Goal: Transaction & Acquisition: Obtain resource

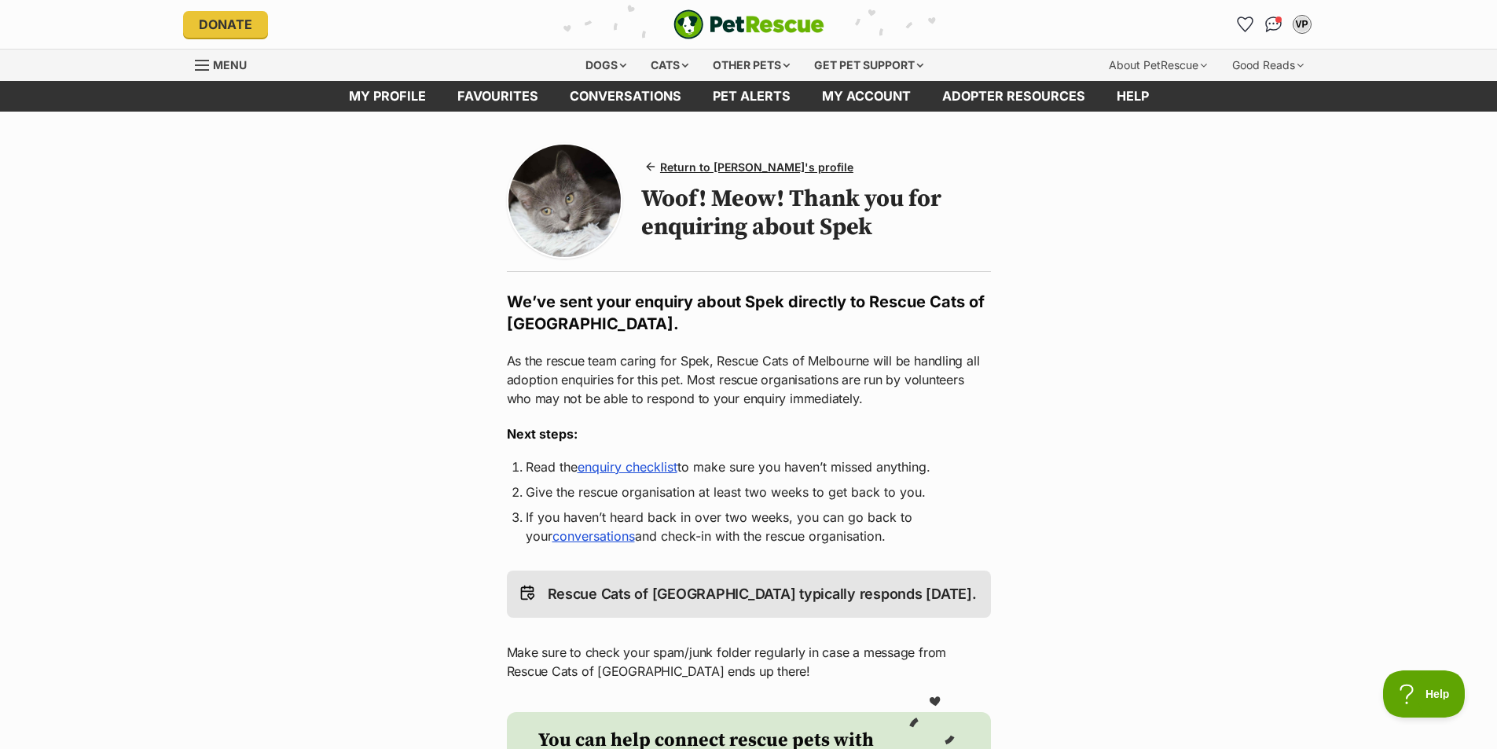
click at [226, 71] on span "Menu" at bounding box center [230, 64] width 34 height 13
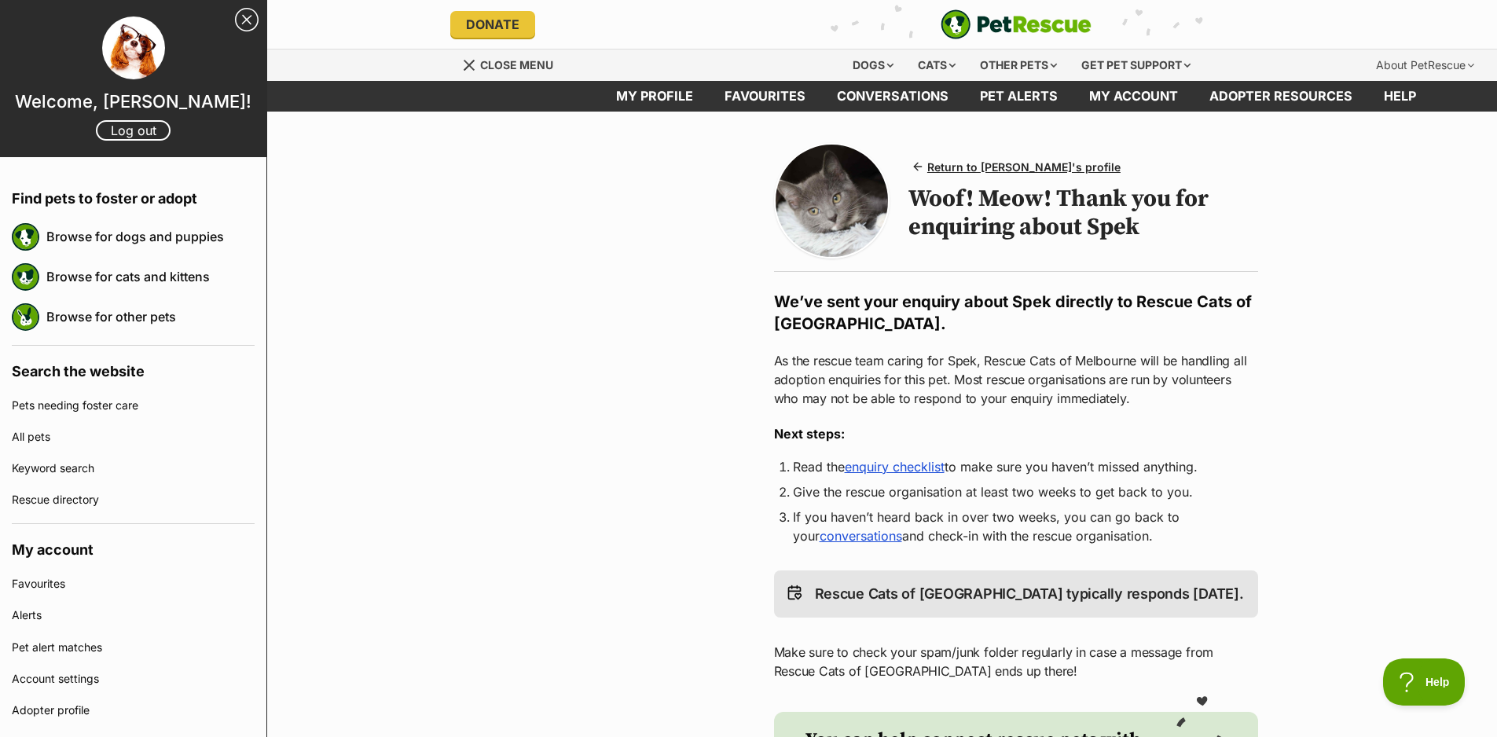
click at [1035, 26] on img "PetRescue" at bounding box center [1015, 24] width 151 height 30
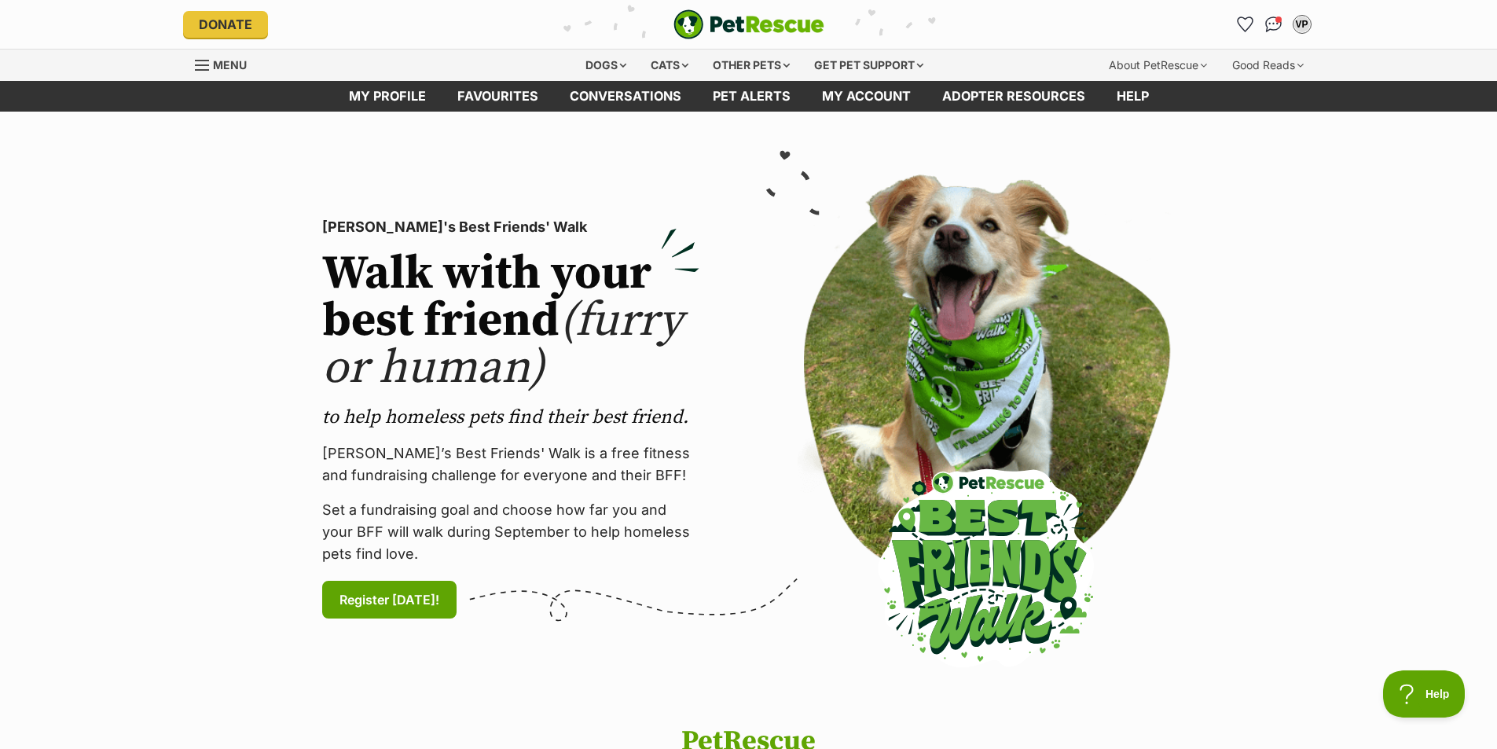
click at [230, 69] on span "Menu" at bounding box center [230, 64] width 34 height 13
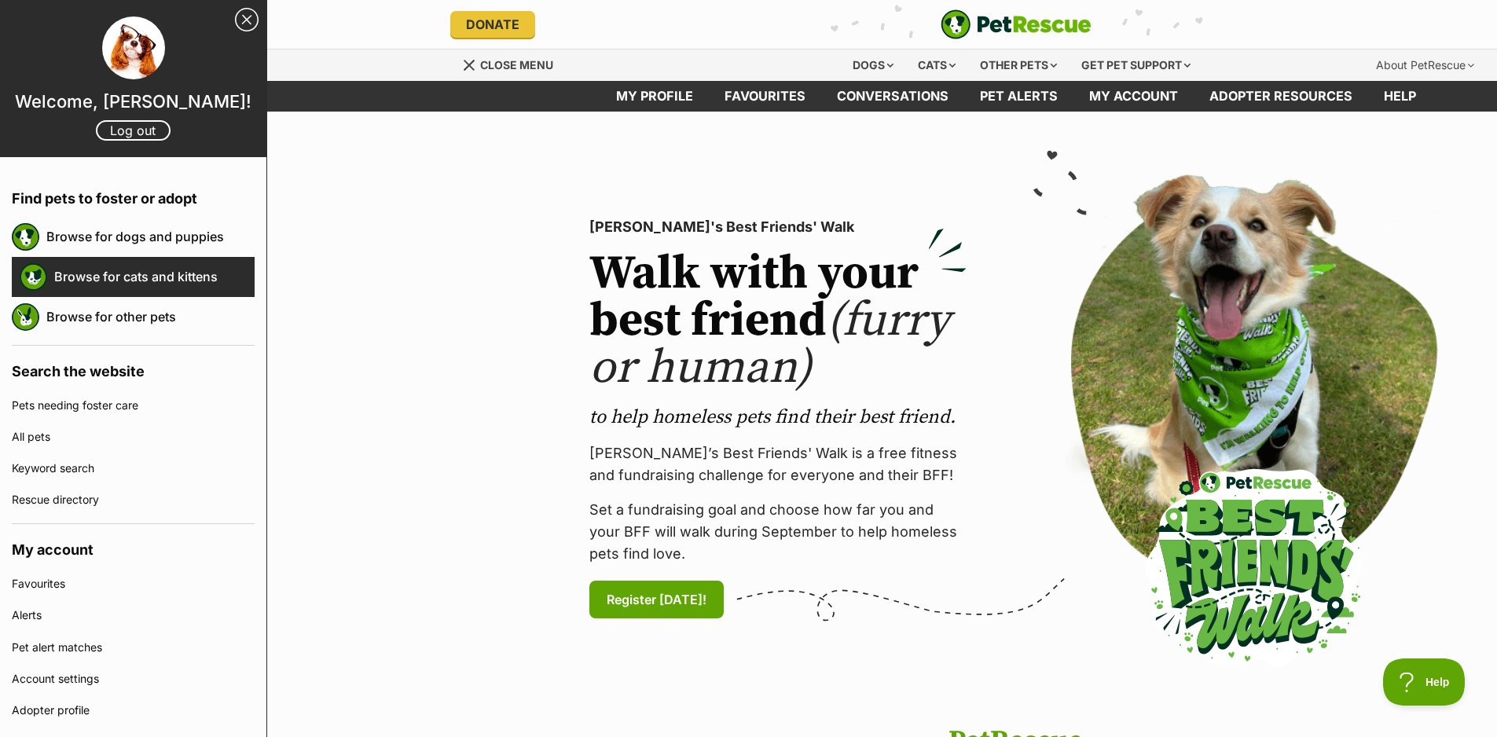
click at [75, 284] on link "Browse for cats and kittens" at bounding box center [154, 276] width 200 height 33
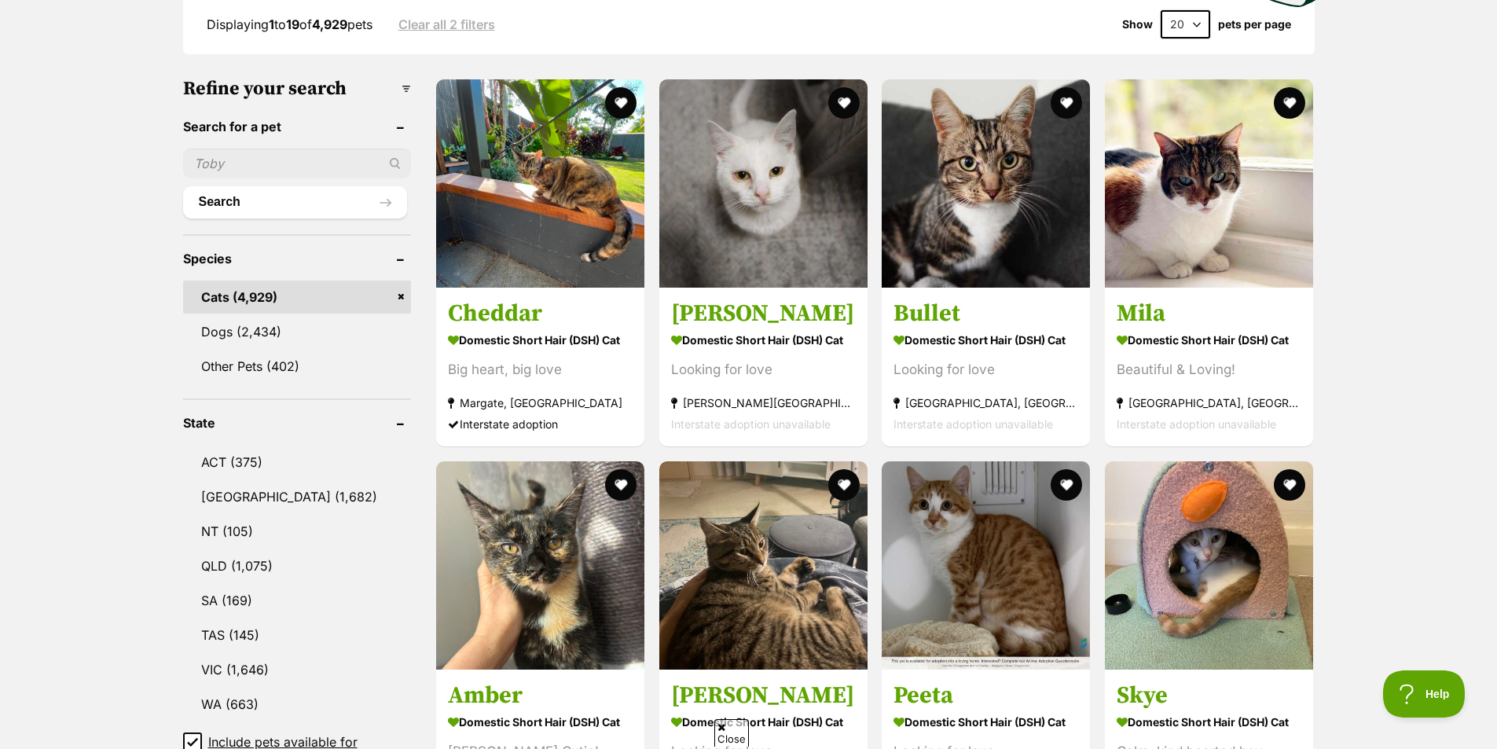
scroll to position [550, 0]
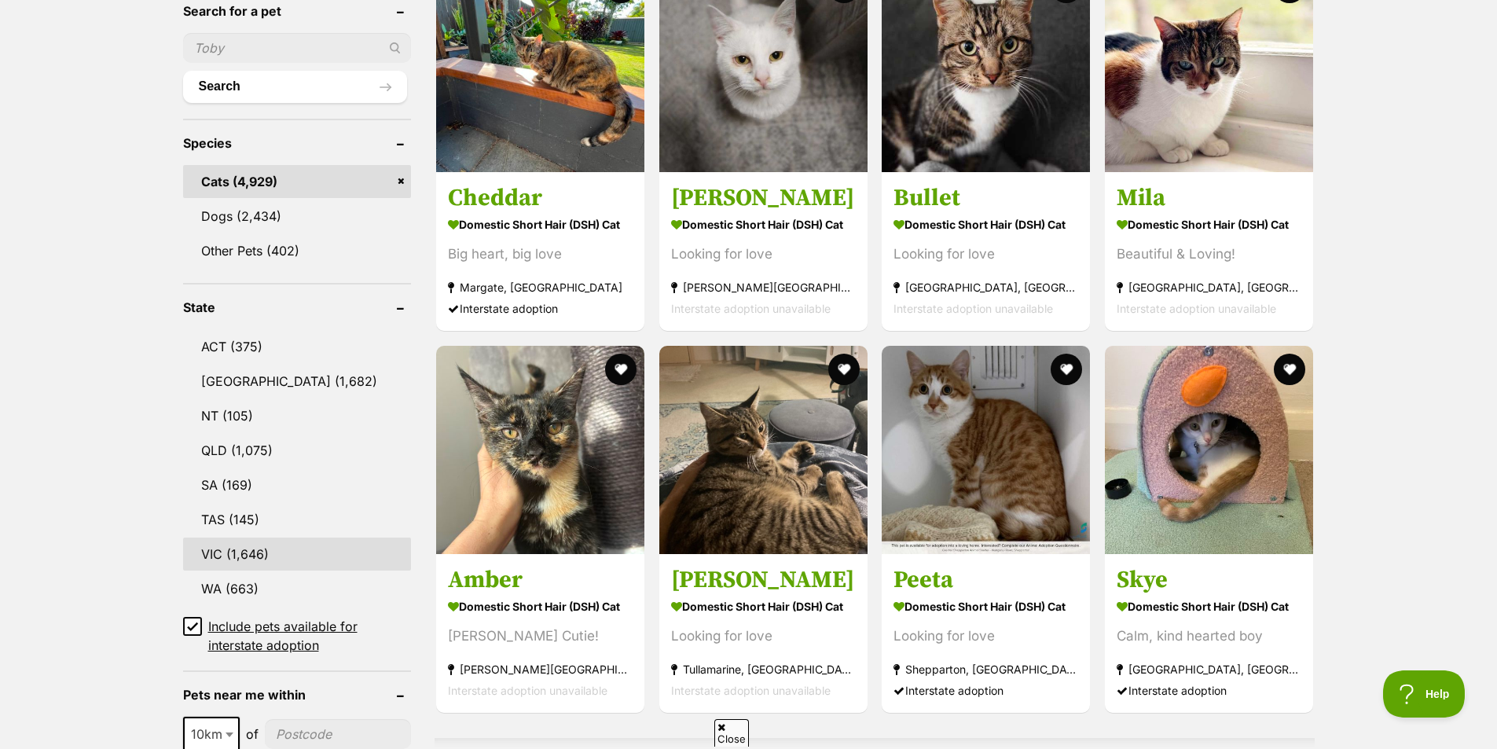
click at [244, 544] on link "VIC (1,646)" at bounding box center [297, 553] width 229 height 33
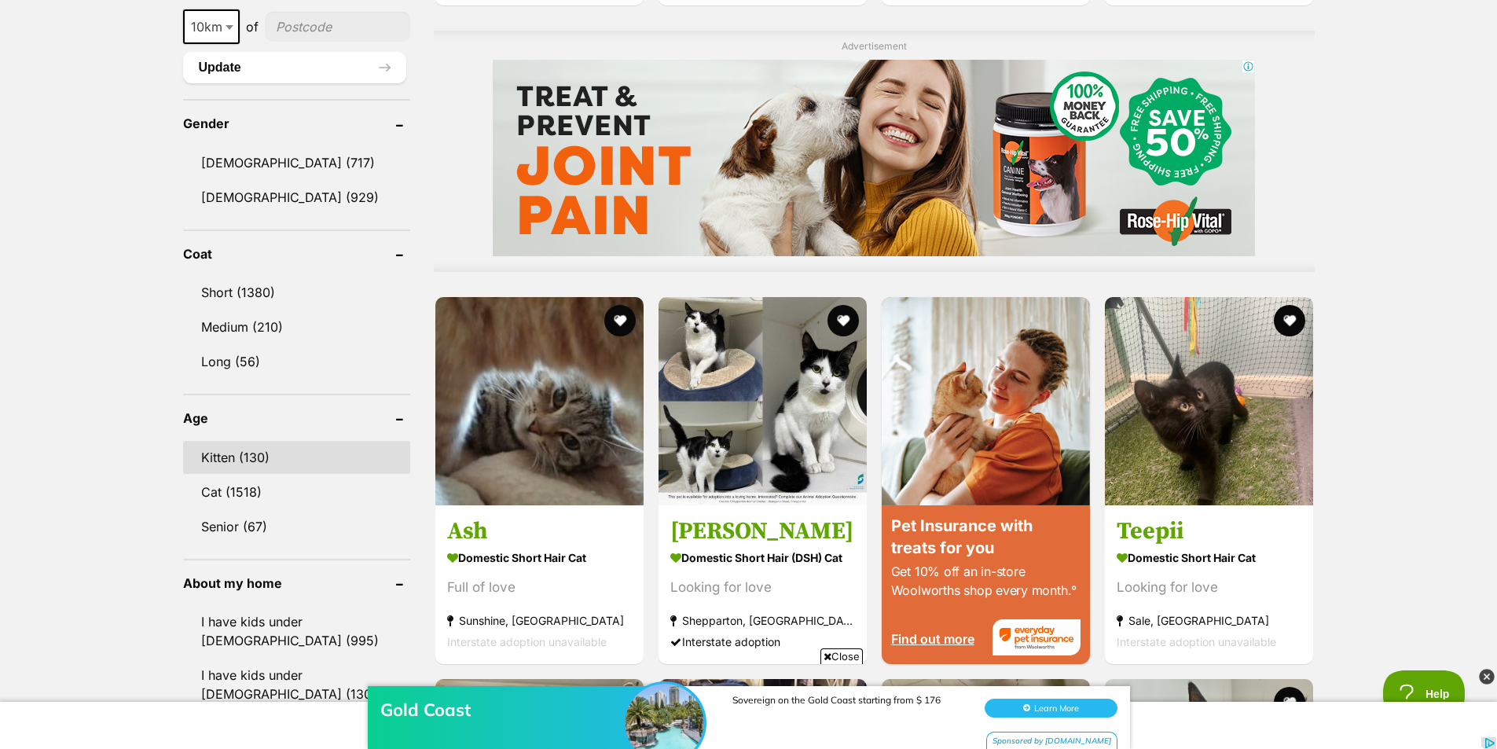
click at [246, 456] on link "Kitten (130)" at bounding box center [296, 457] width 227 height 33
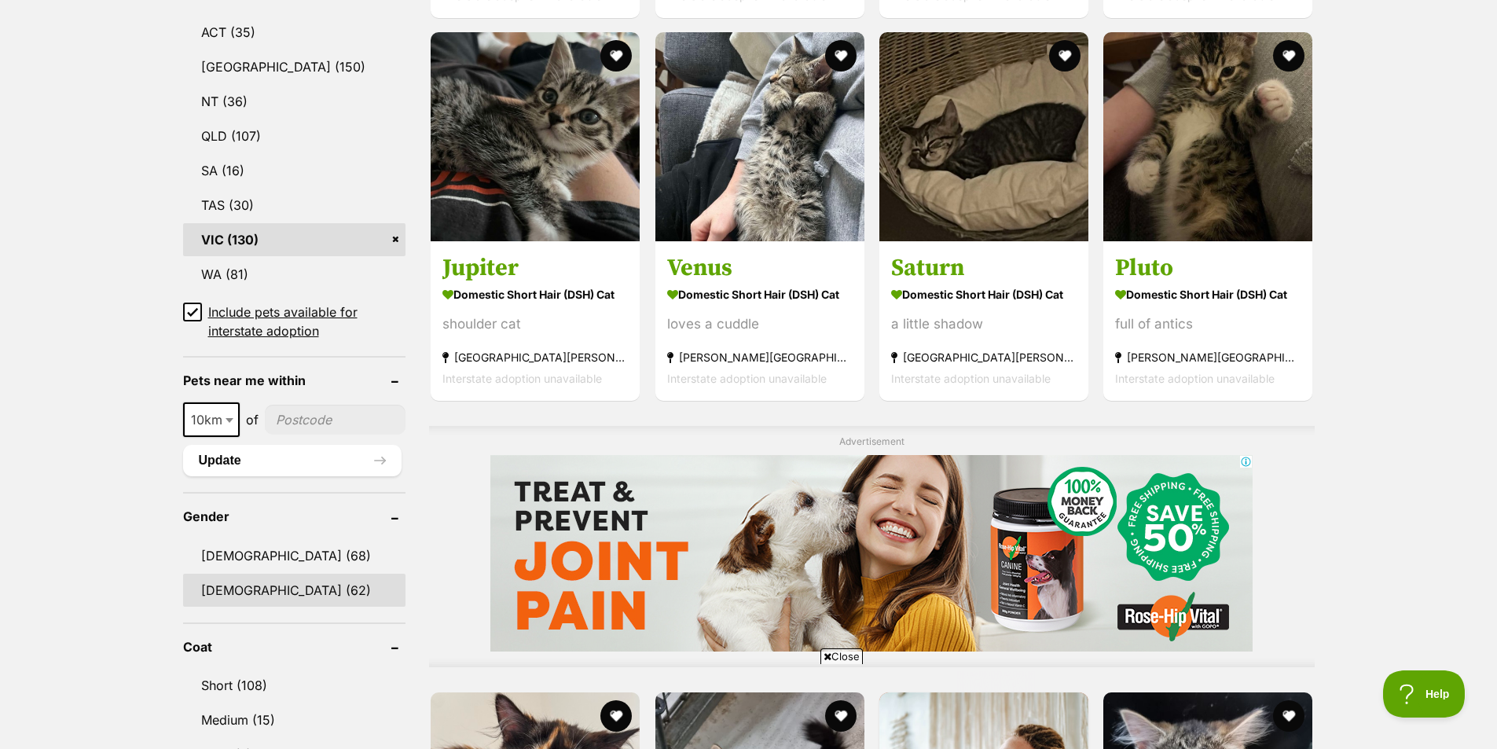
click at [227, 583] on link "Female (62)" at bounding box center [294, 589] width 223 height 33
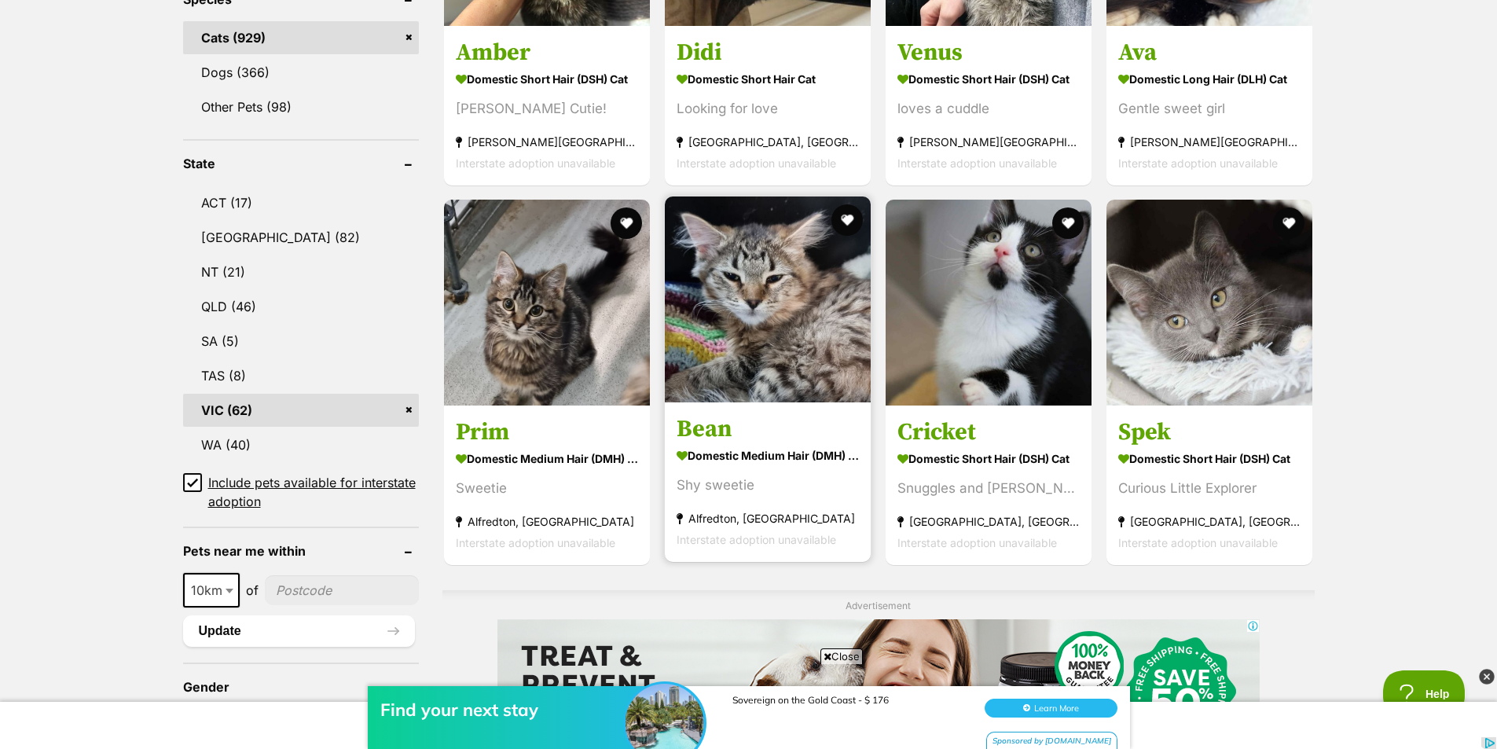
scroll to position [707, 0]
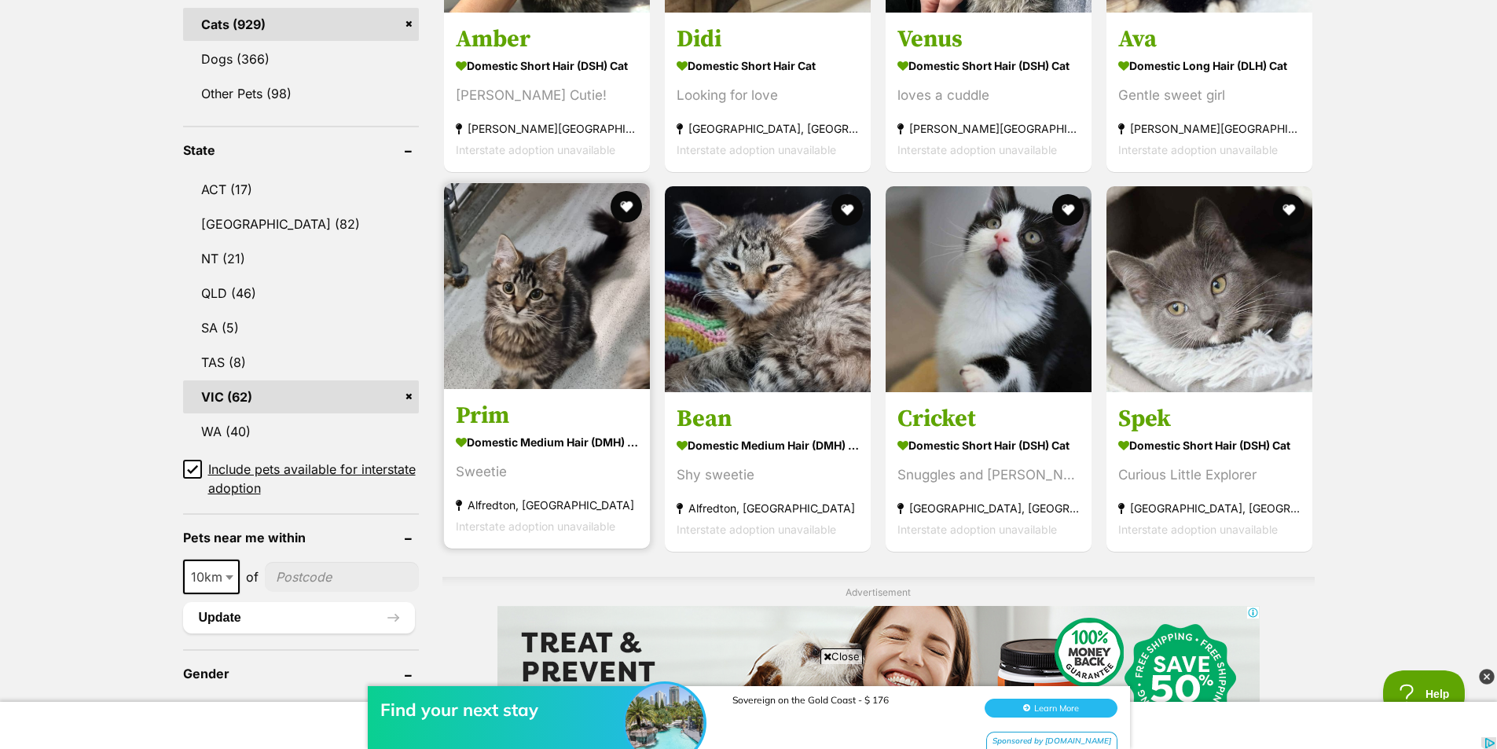
click at [559, 362] on img at bounding box center [547, 286] width 206 height 206
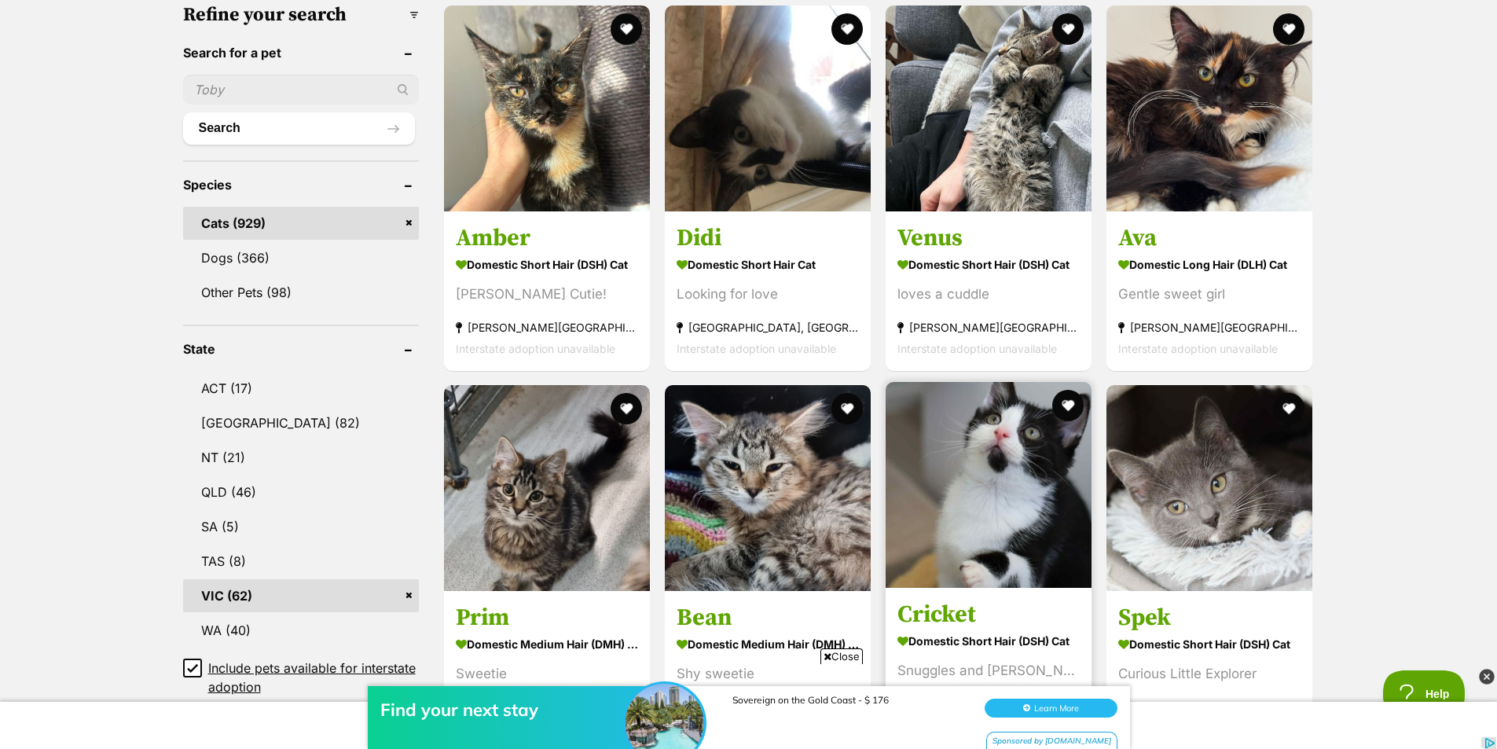
scroll to position [471, 0]
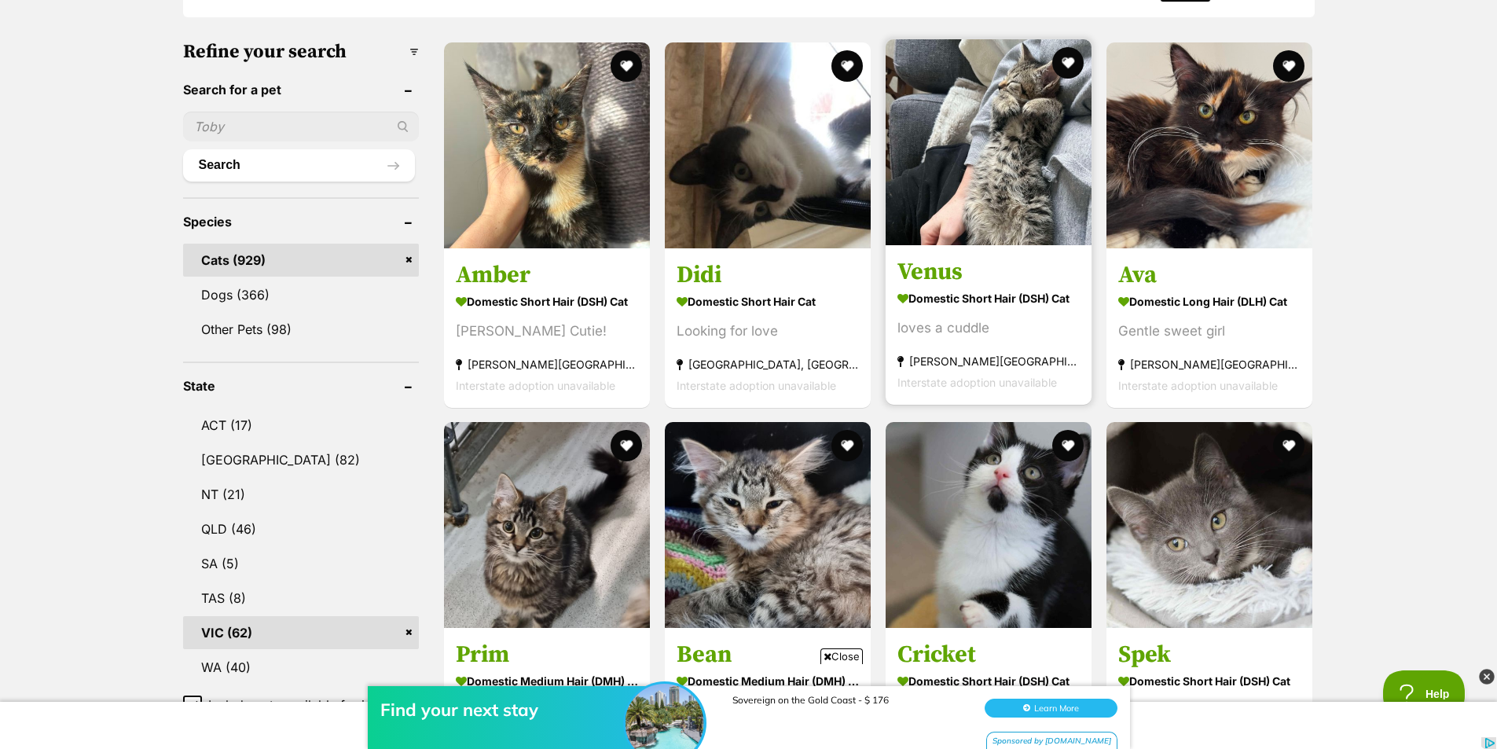
click at [1001, 174] on img at bounding box center [988, 142] width 206 height 206
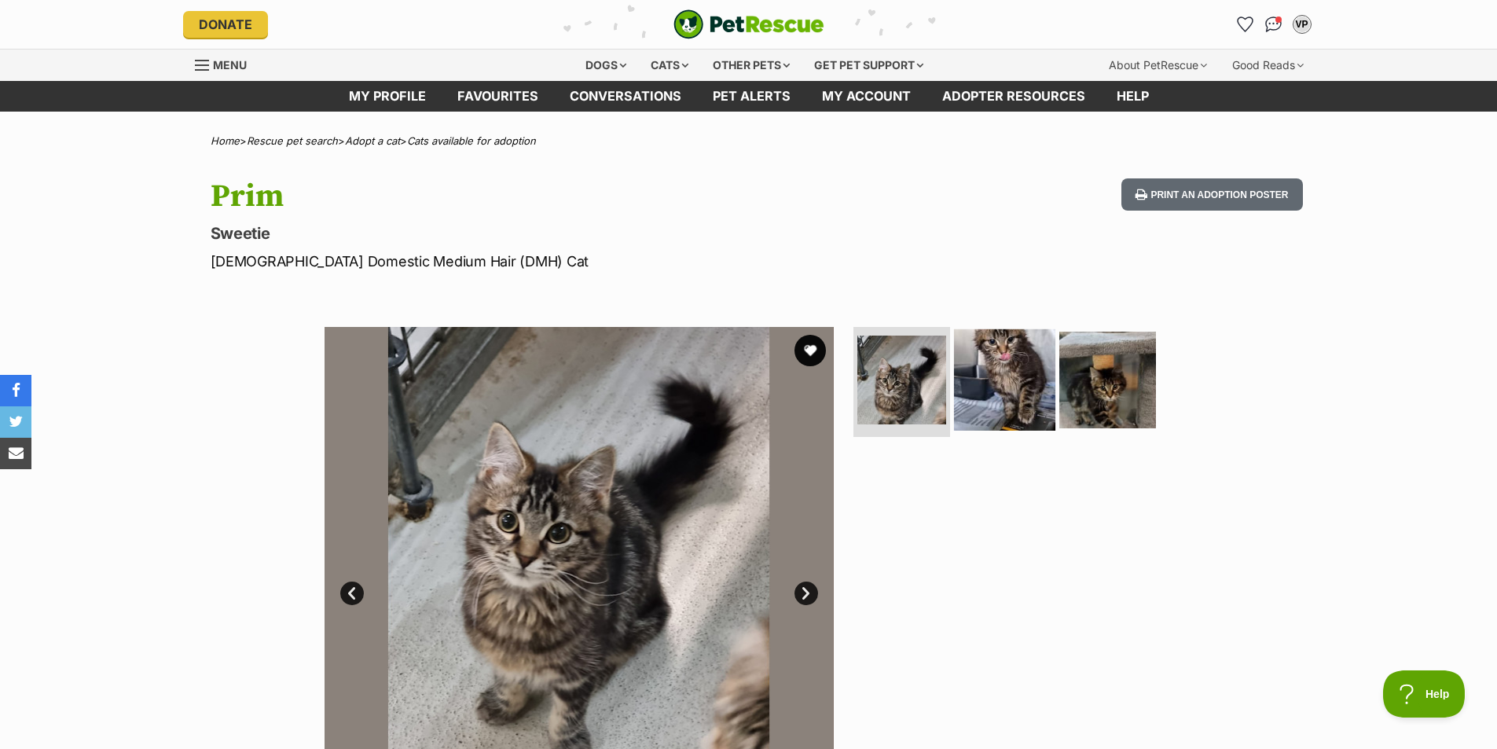
click at [1013, 374] on img at bounding box center [1004, 379] width 101 height 101
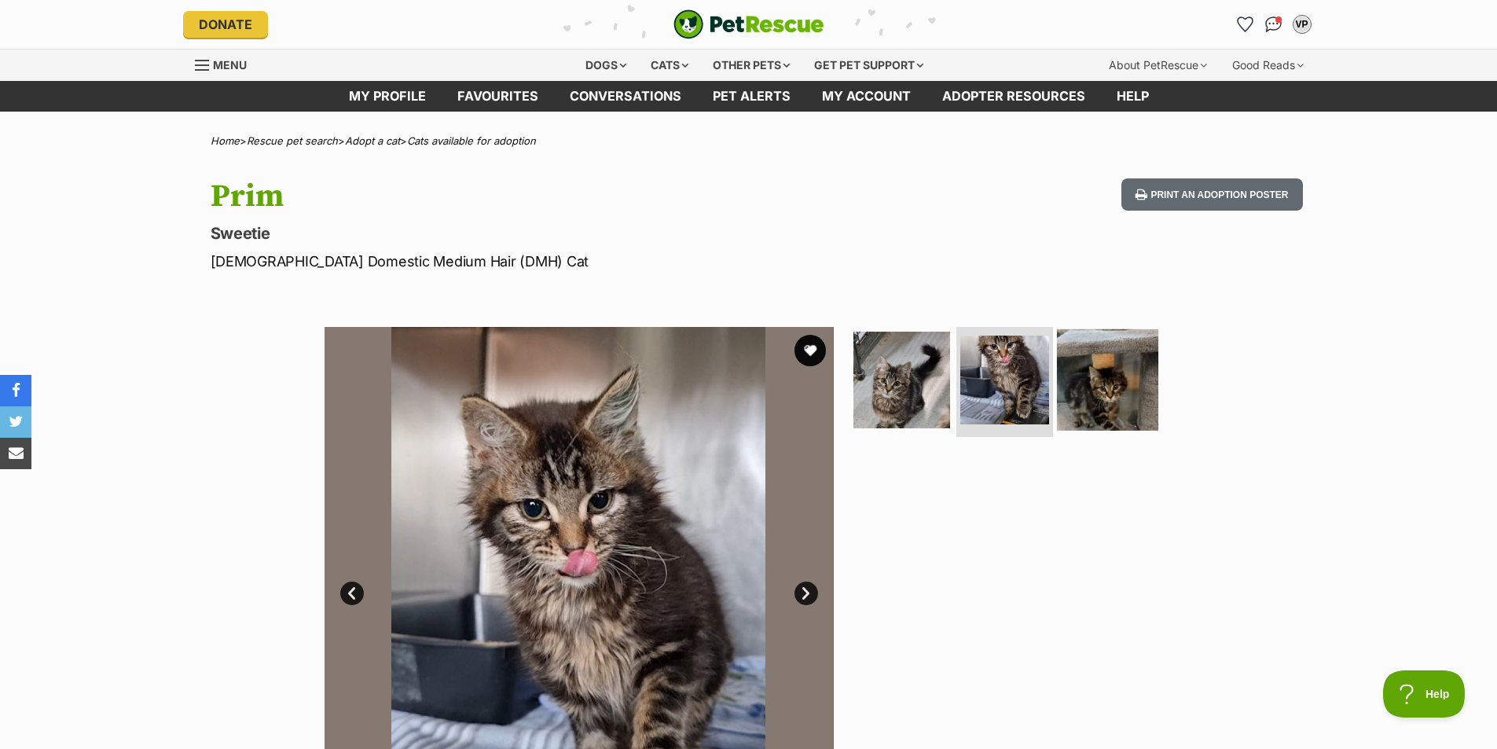
click at [1073, 376] on img at bounding box center [1107, 379] width 101 height 101
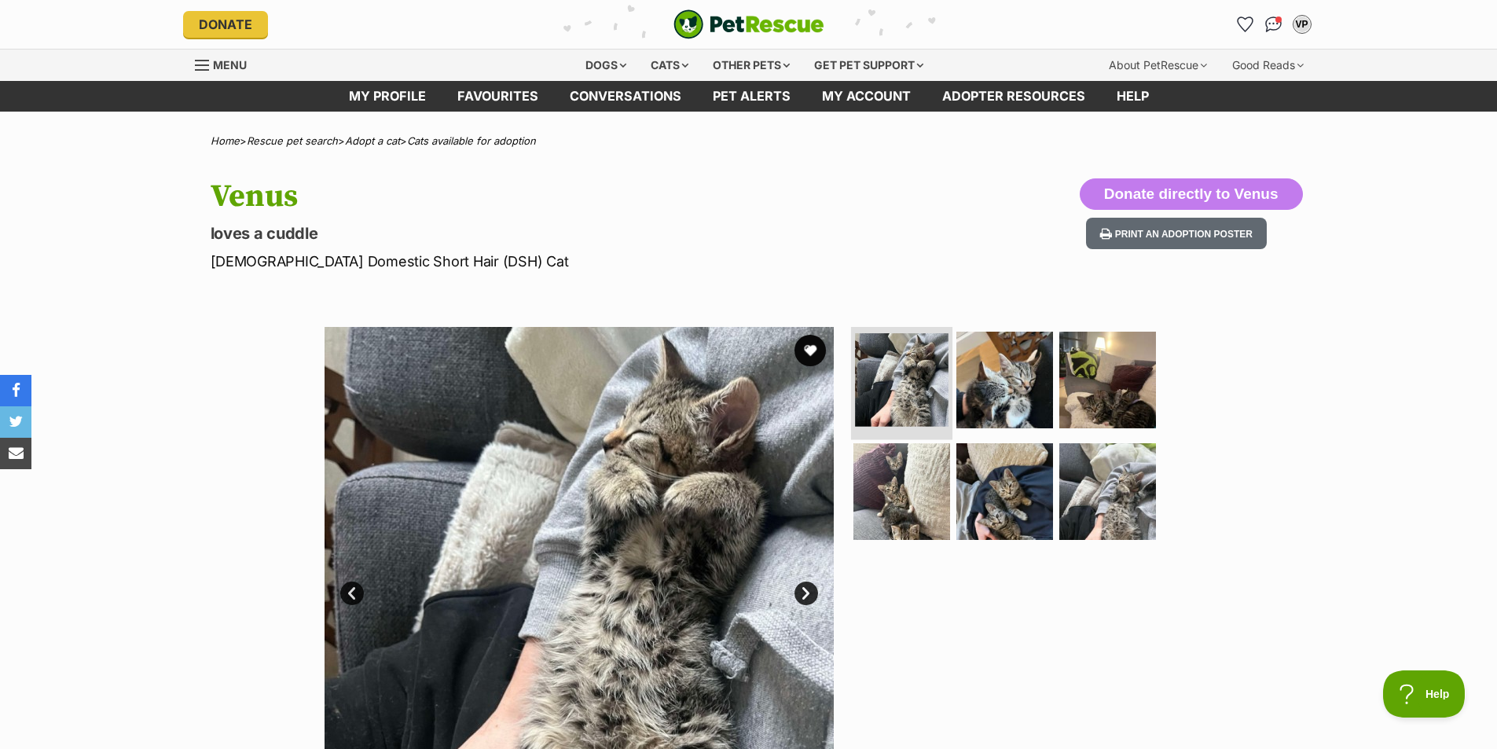
click at [901, 414] on img at bounding box center [901, 379] width 93 height 93
click at [1074, 387] on img at bounding box center [1107, 379] width 101 height 101
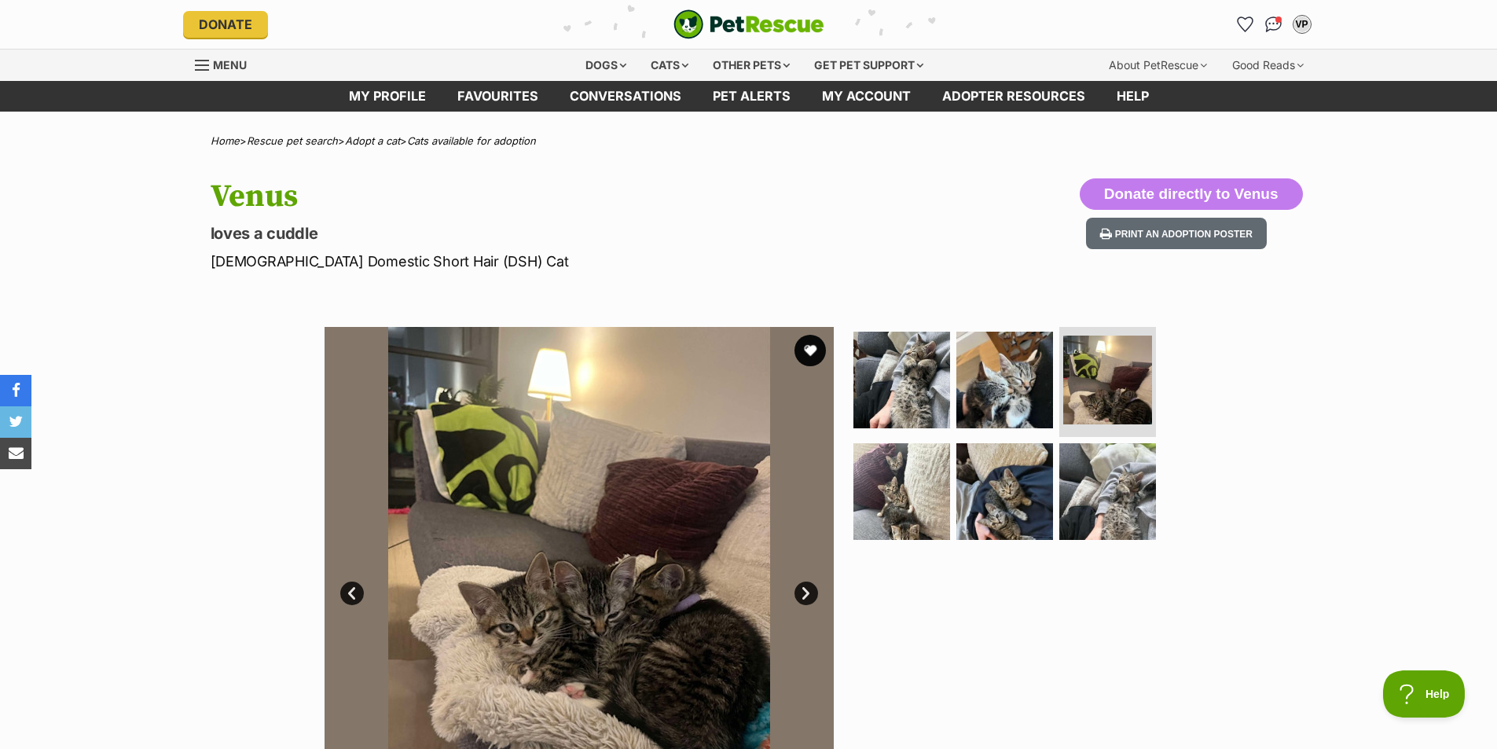
click at [803, 592] on link "Next" at bounding box center [806, 593] width 24 height 24
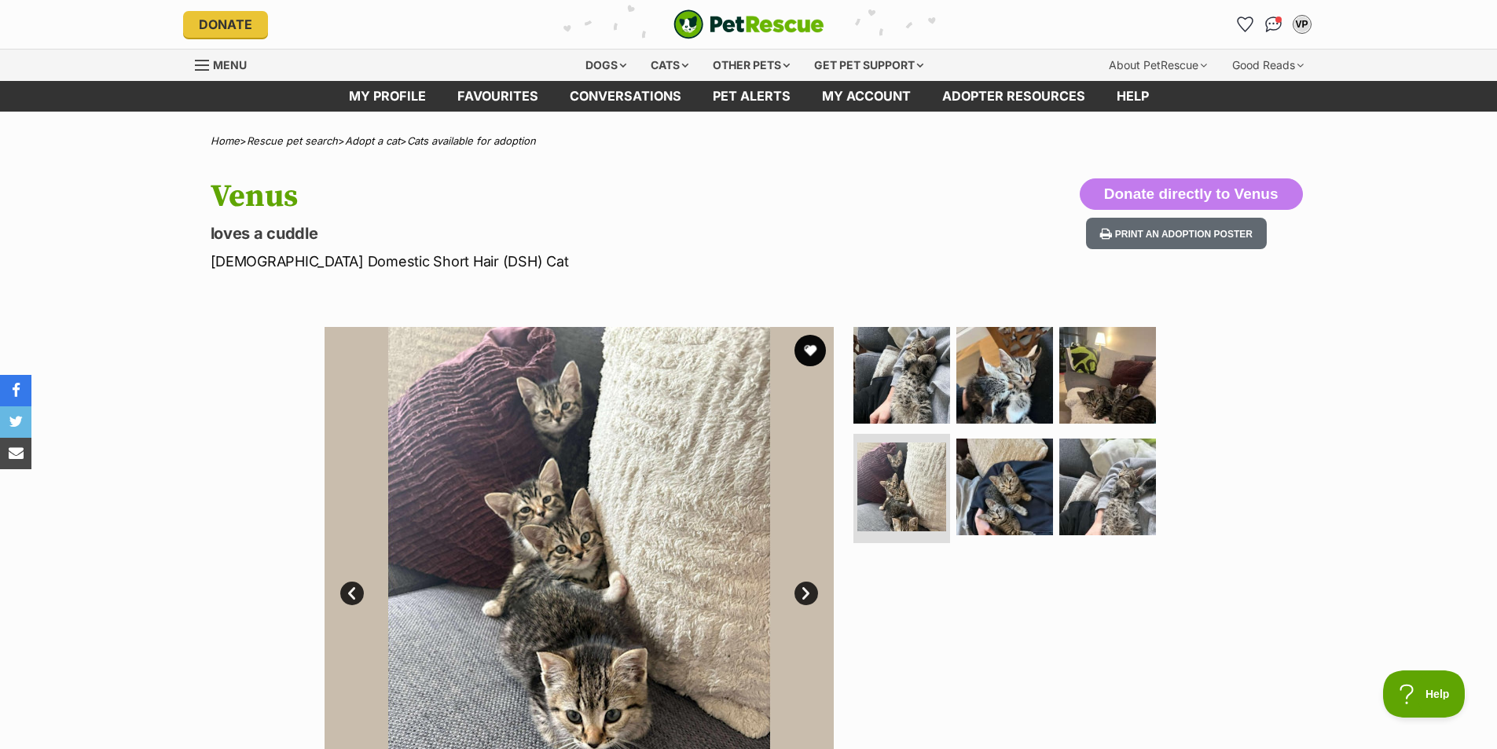
click at [803, 592] on link "Next" at bounding box center [806, 593] width 24 height 24
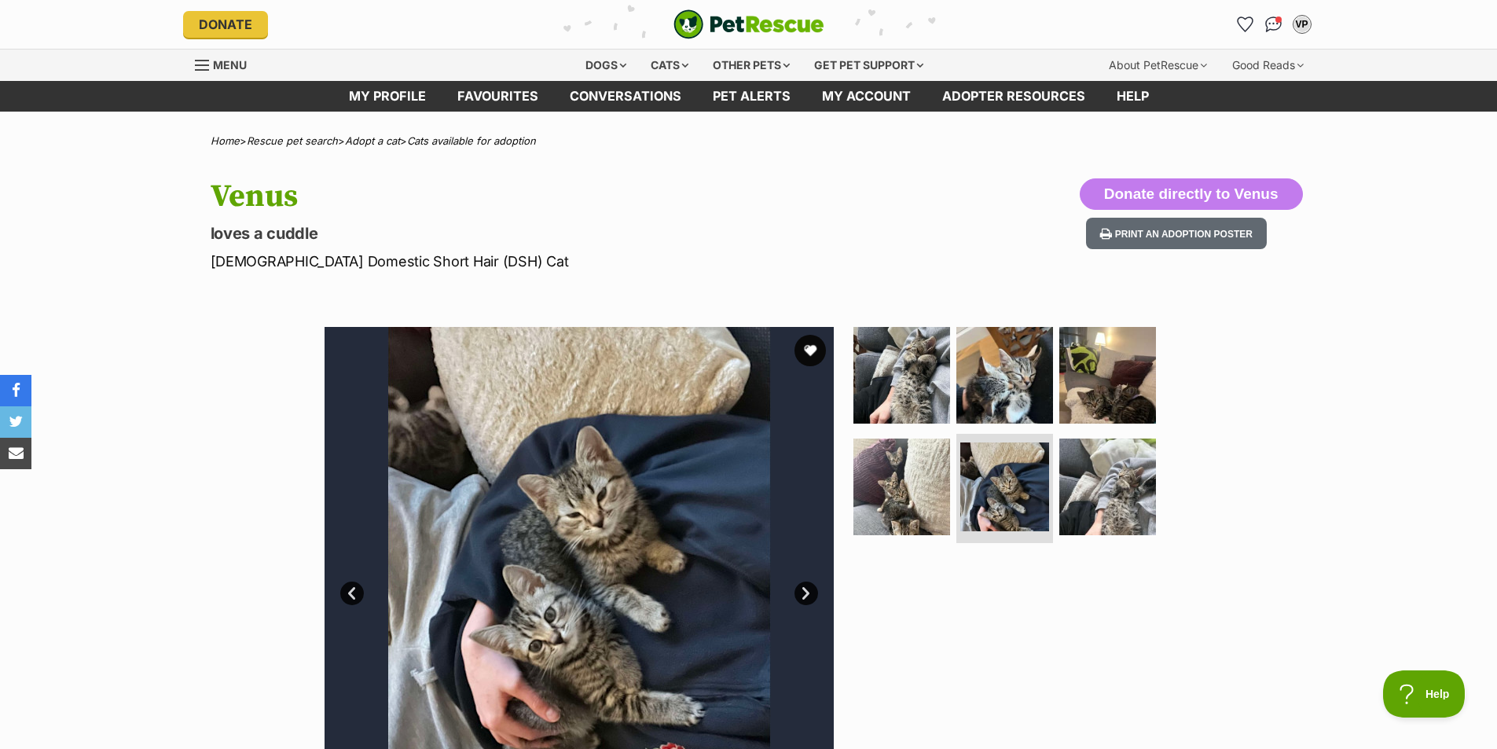
click at [803, 592] on link "Next" at bounding box center [806, 593] width 24 height 24
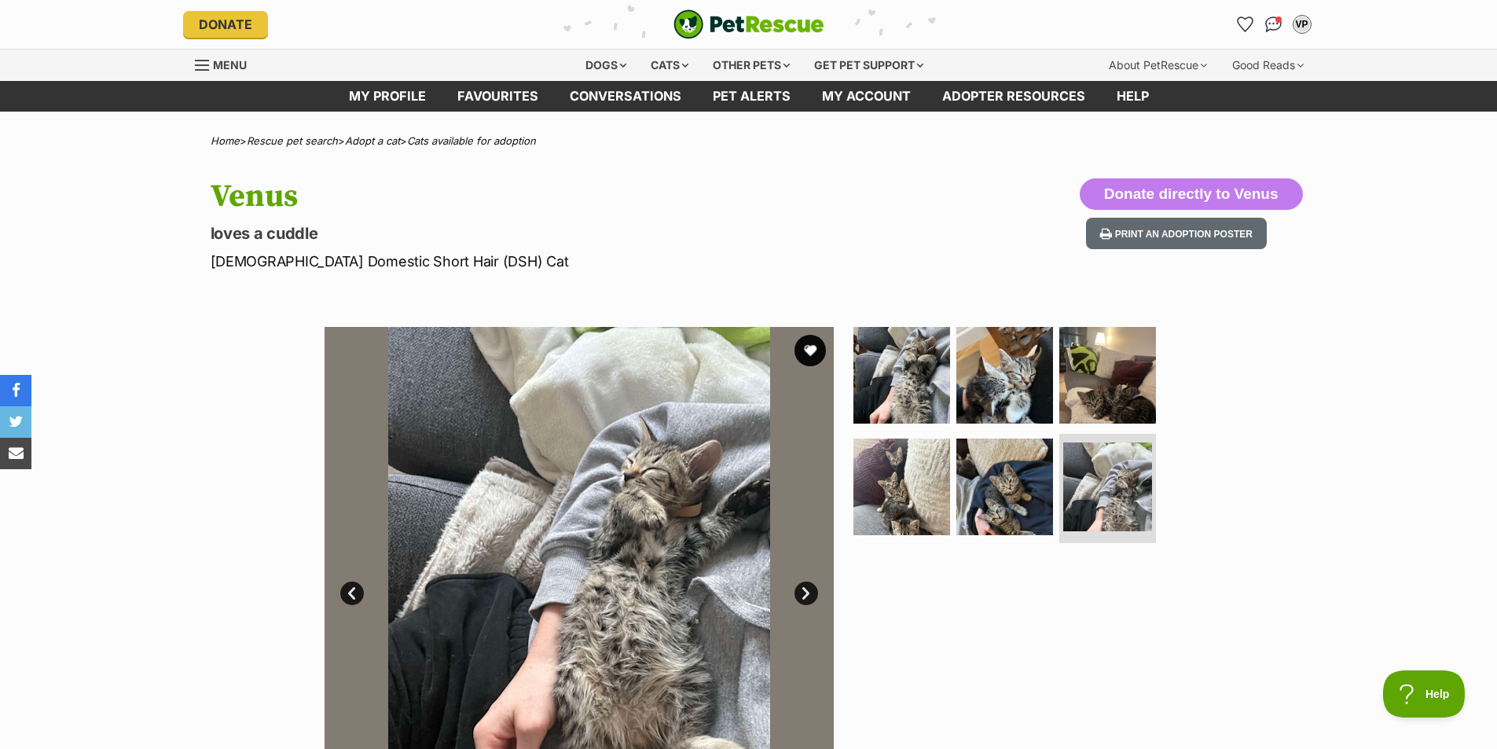
click at [803, 592] on link "Next" at bounding box center [806, 593] width 24 height 24
